Goal: Task Accomplishment & Management: Manage account settings

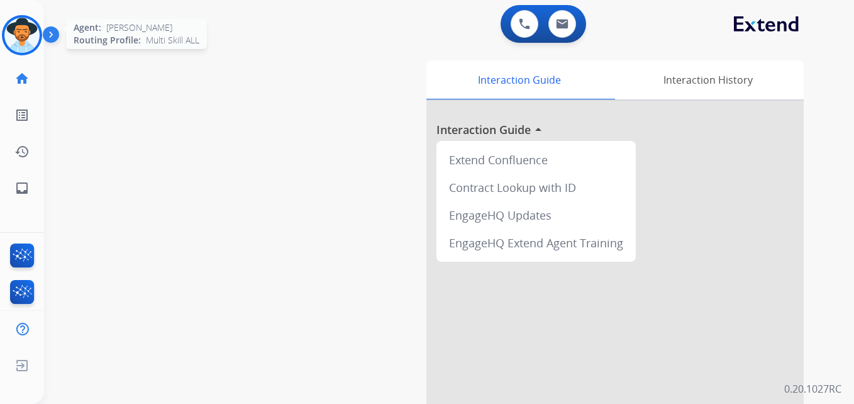
click at [12, 33] on img at bounding box center [21, 35] width 35 height 35
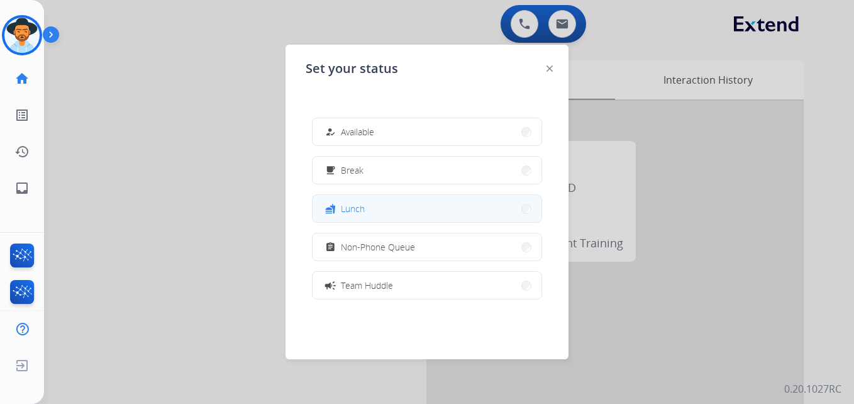
scroll to position [199, 0]
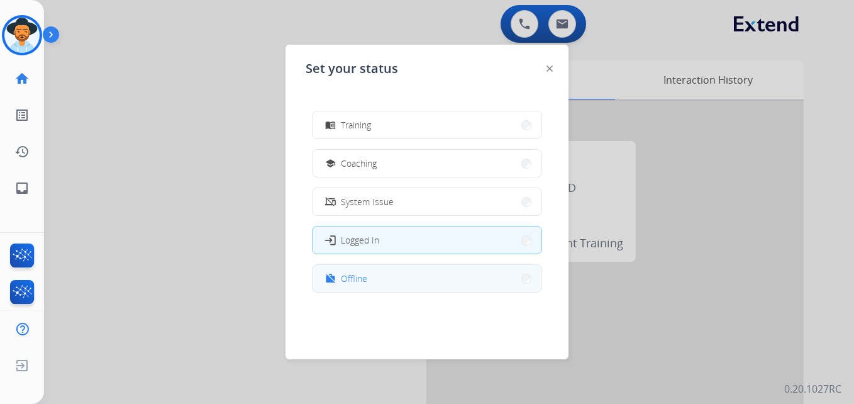
click at [323, 282] on button "work_off Offline" at bounding box center [427, 278] width 229 height 27
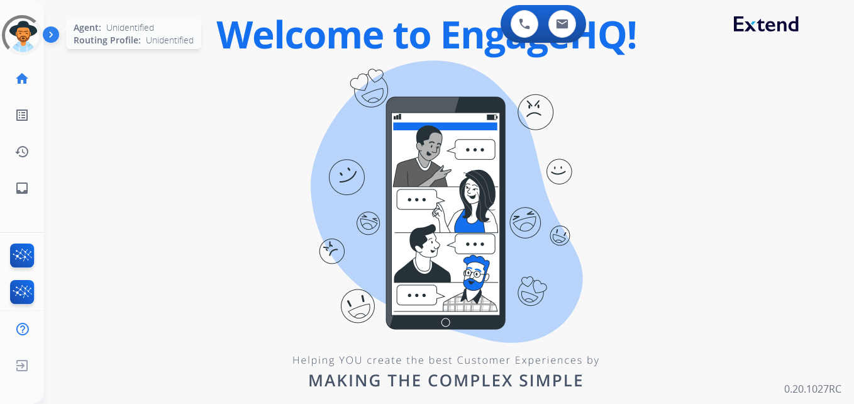
click at [23, 44] on div at bounding box center [22, 35] width 57 height 57
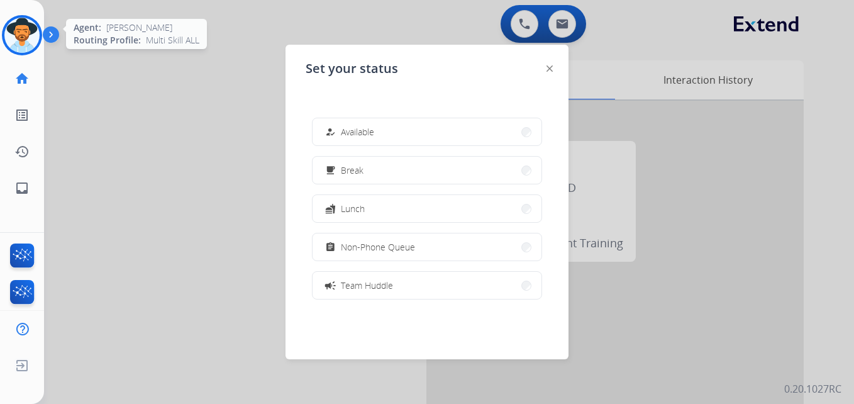
scroll to position [199, 0]
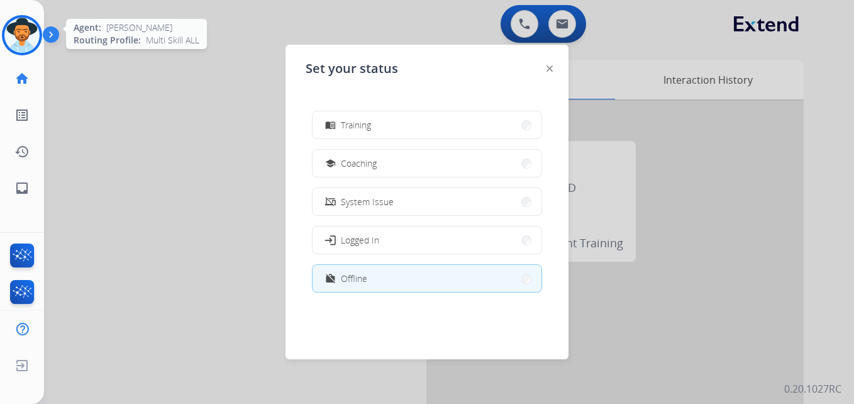
click at [387, 279] on button "work_off Offline" at bounding box center [427, 278] width 229 height 27
